Goal: Find specific page/section: Find specific page/section

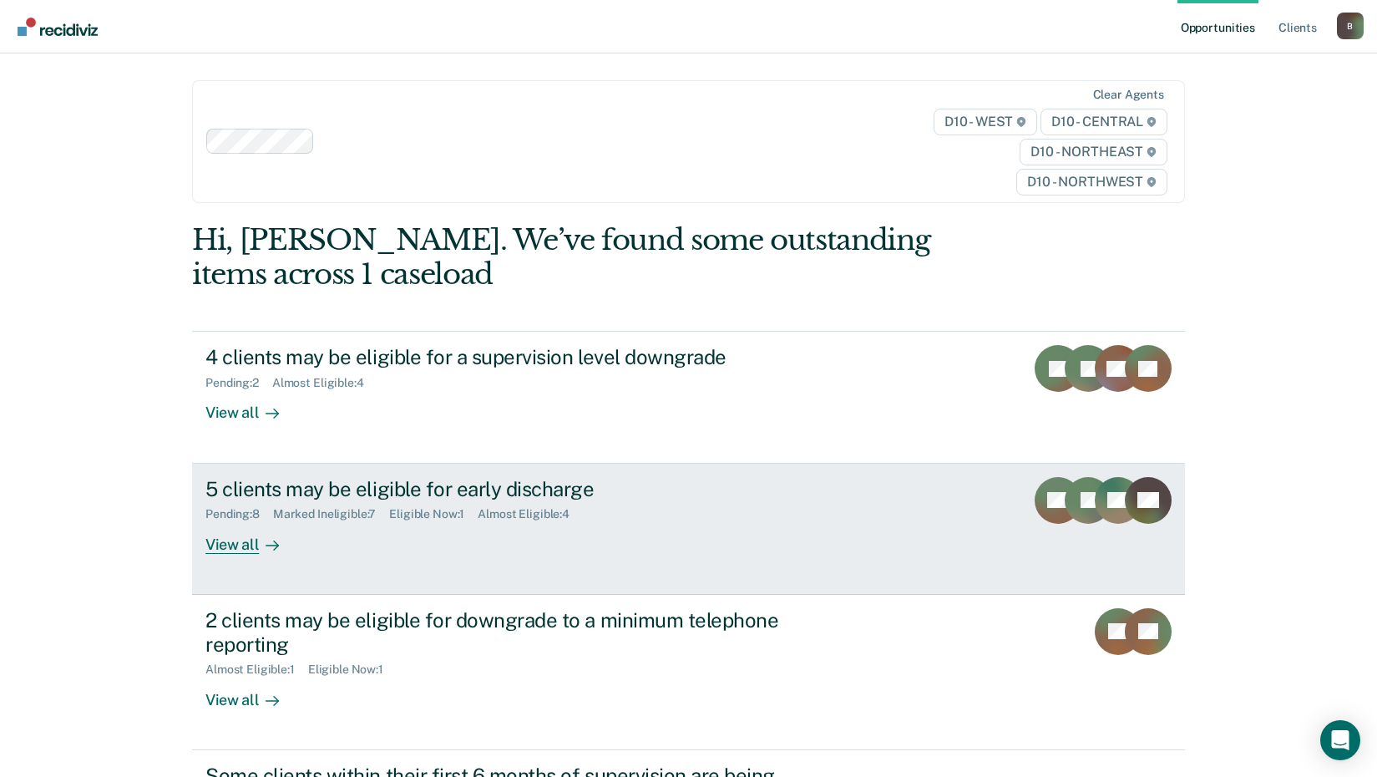
click at [230, 551] on div "View all" at bounding box center [252, 537] width 94 height 33
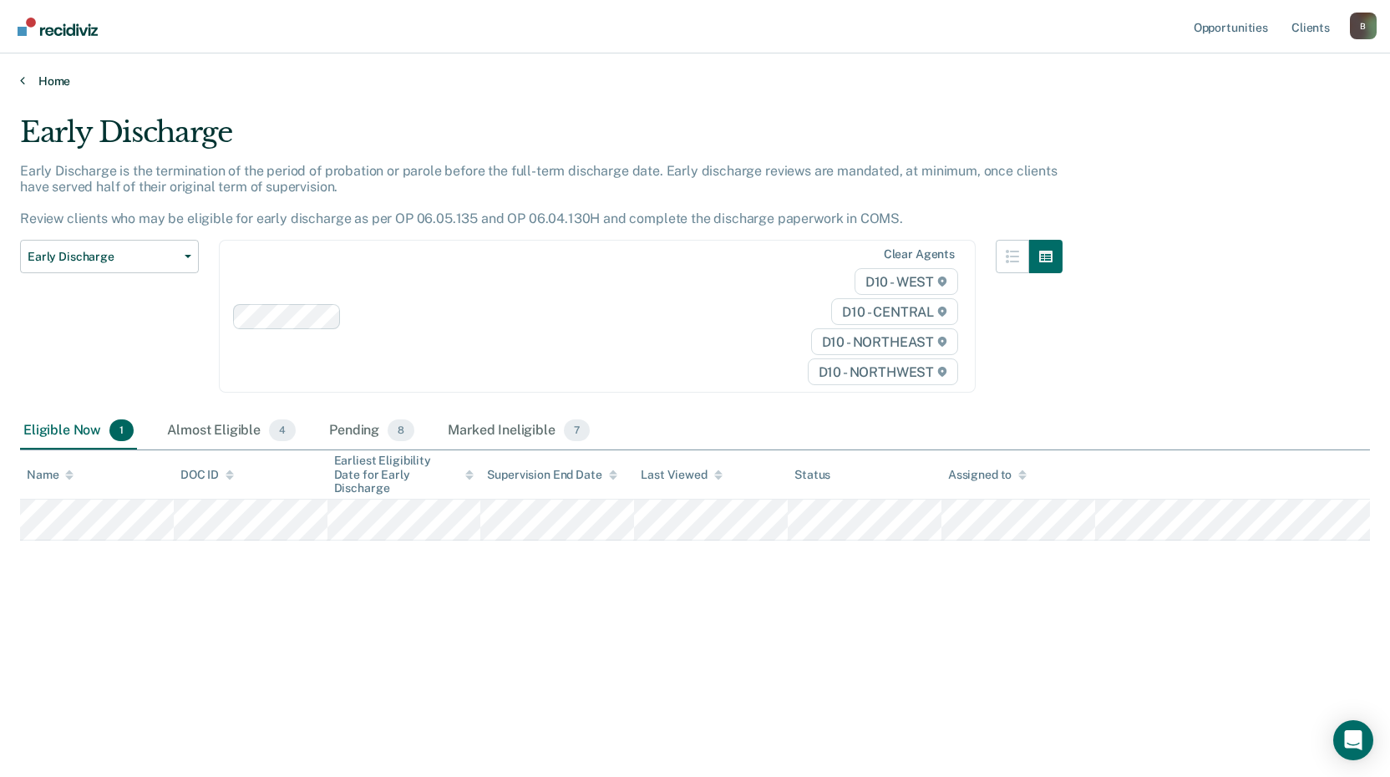
click at [45, 79] on link "Home" at bounding box center [695, 80] width 1350 height 15
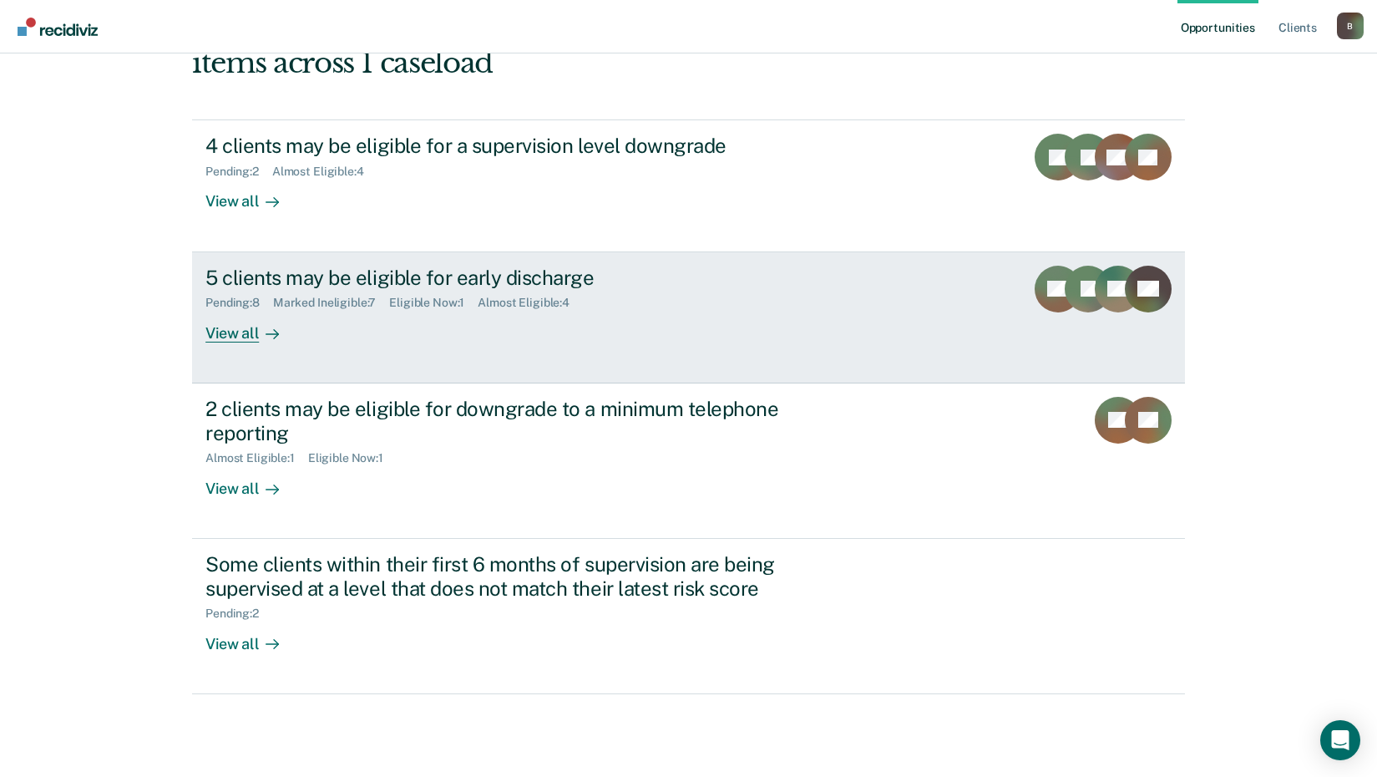
scroll to position [231, 0]
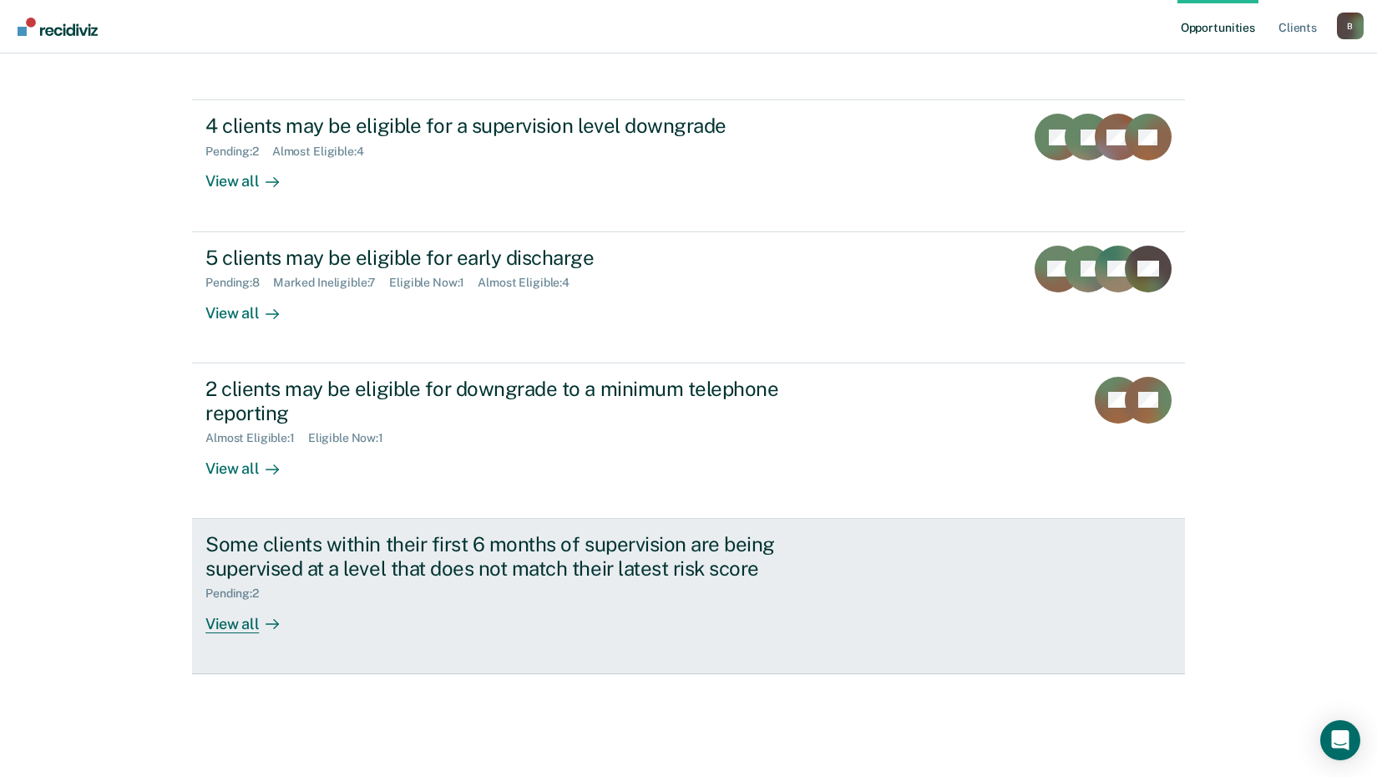
click at [235, 622] on div "View all" at bounding box center [252, 616] width 94 height 33
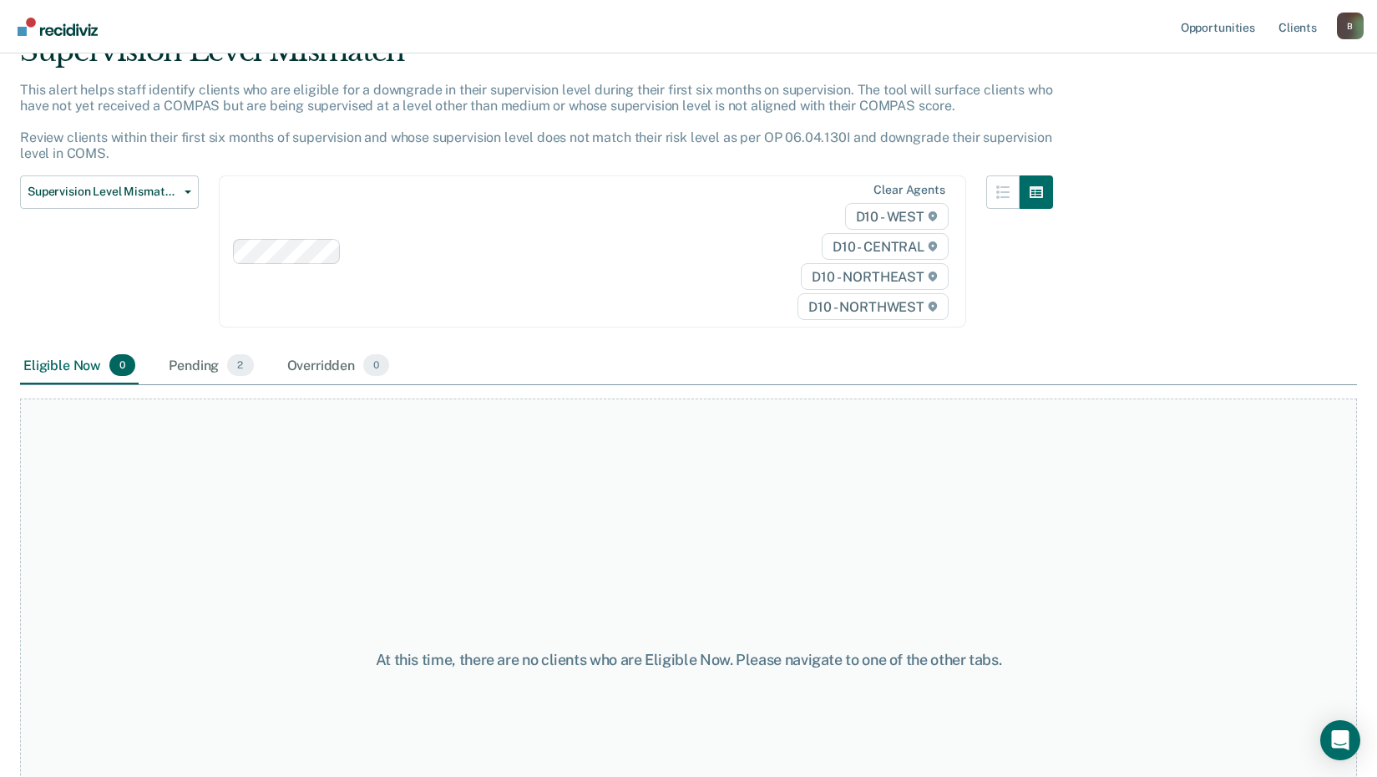
scroll to position [225, 0]
